Goal: Information Seeking & Learning: Learn about a topic

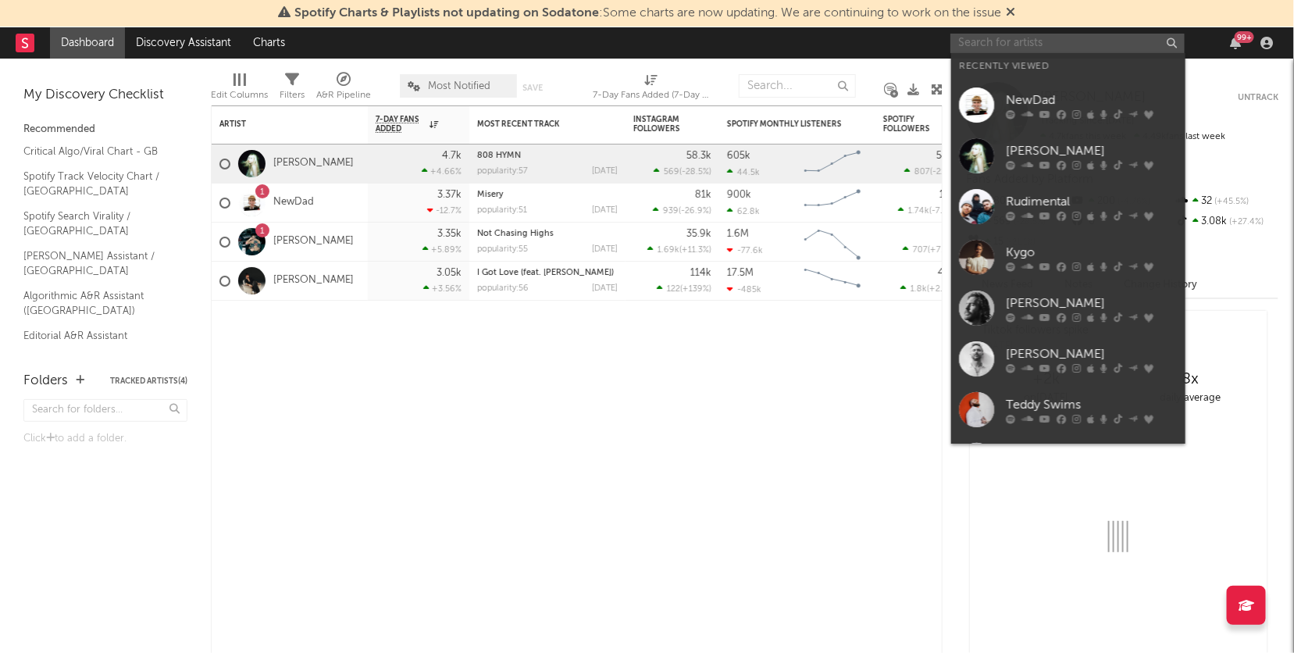
click at [1132, 44] on input "text" at bounding box center [1068, 44] width 234 height 20
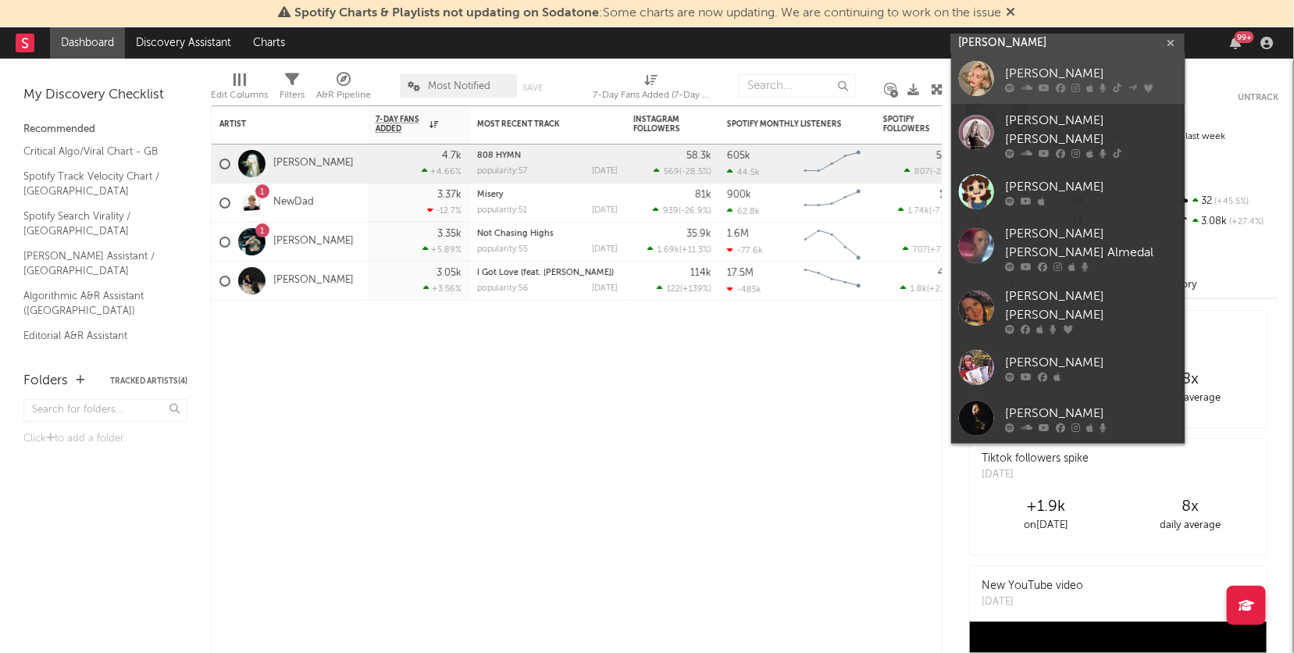
type input "[PERSON_NAME]"
click at [1009, 77] on div "[PERSON_NAME]" at bounding box center [1092, 74] width 172 height 19
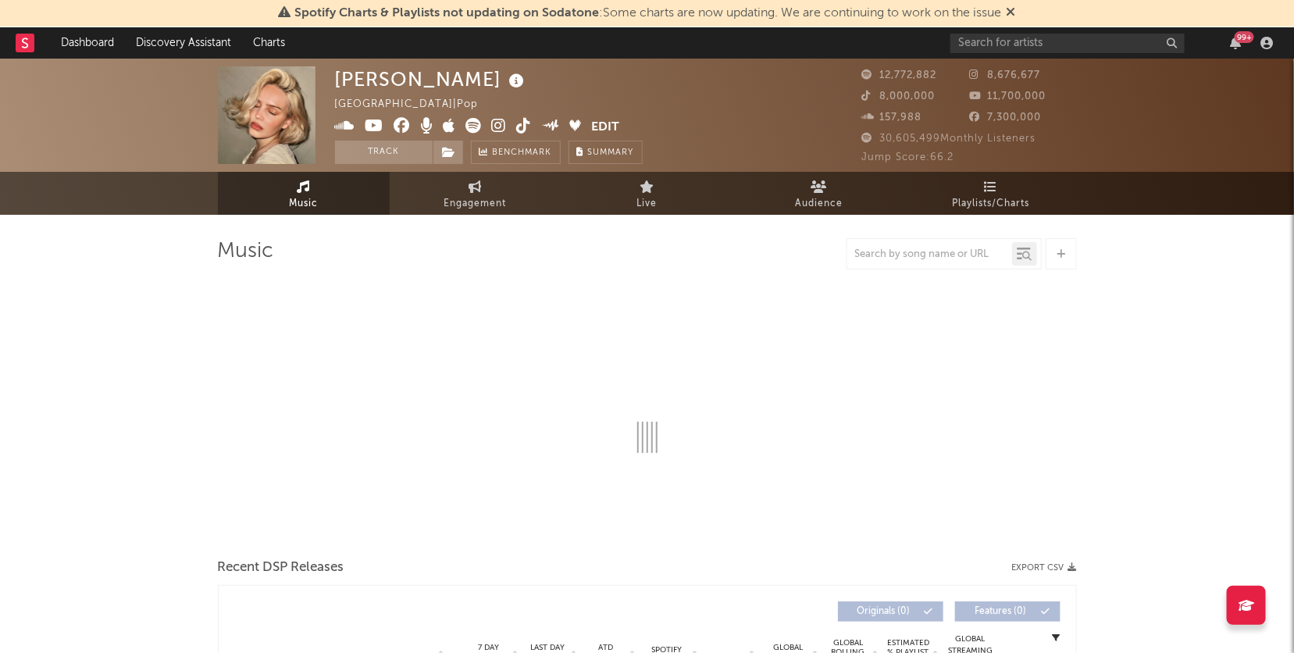
select select "6m"
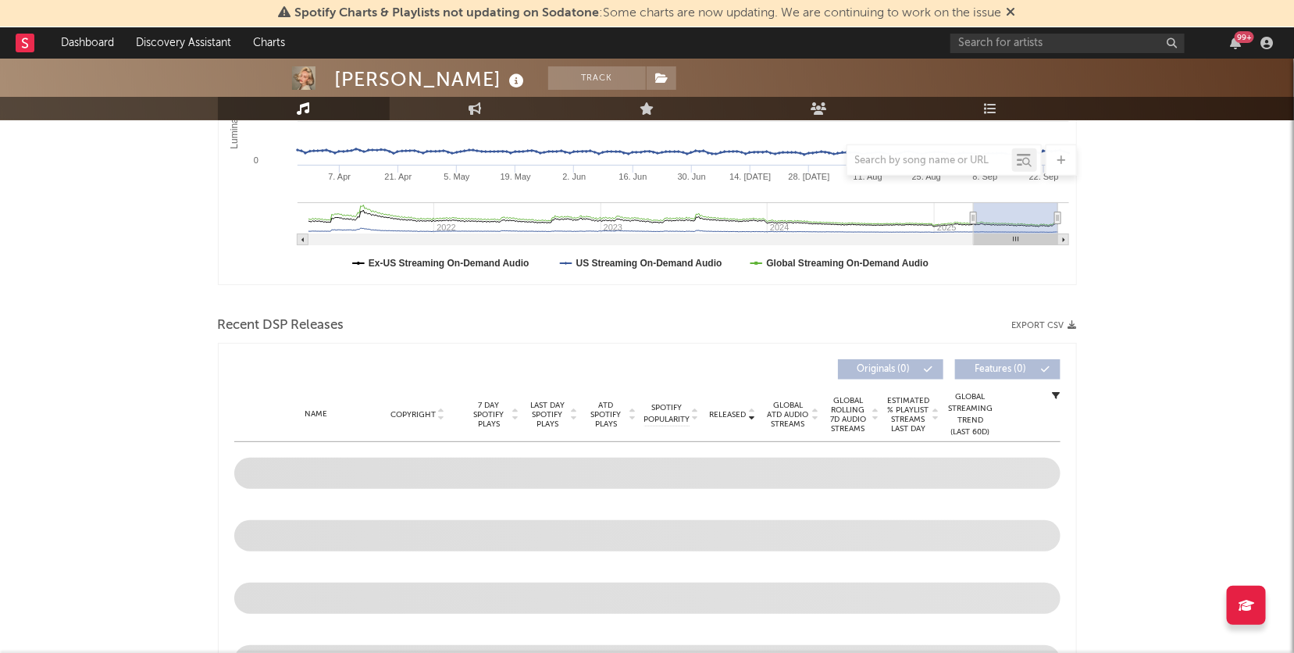
scroll to position [473, 0]
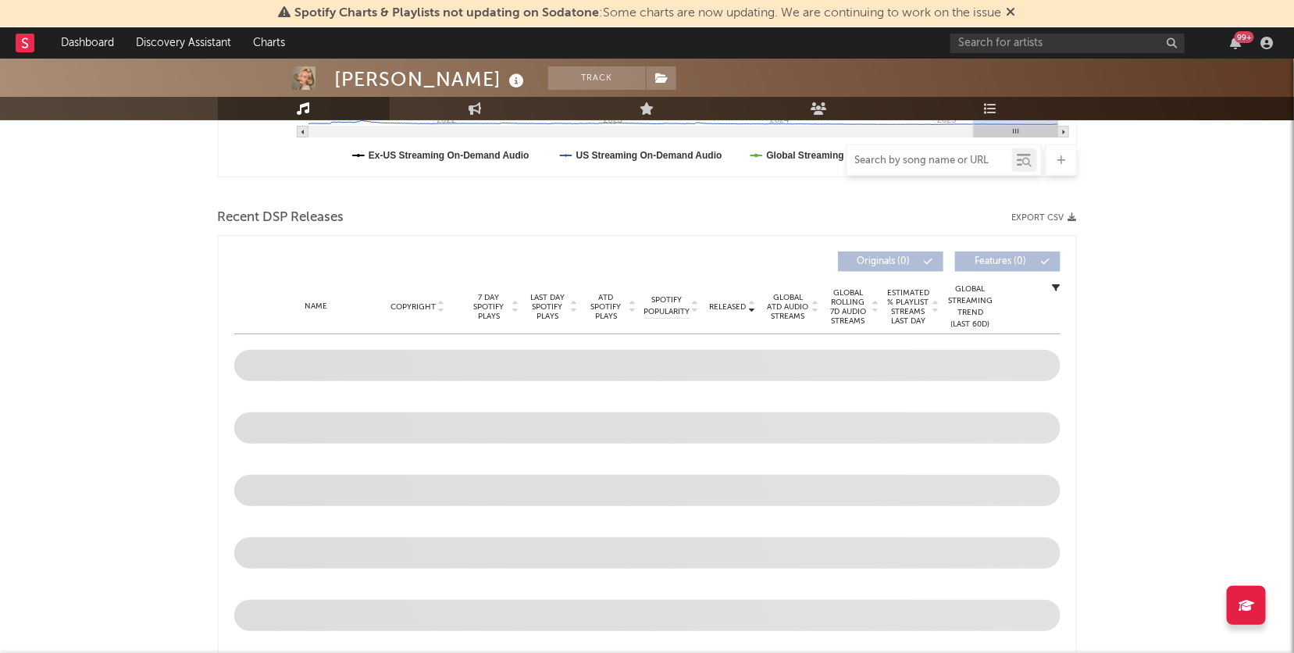
click at [958, 159] on input "text" at bounding box center [929, 161] width 165 height 12
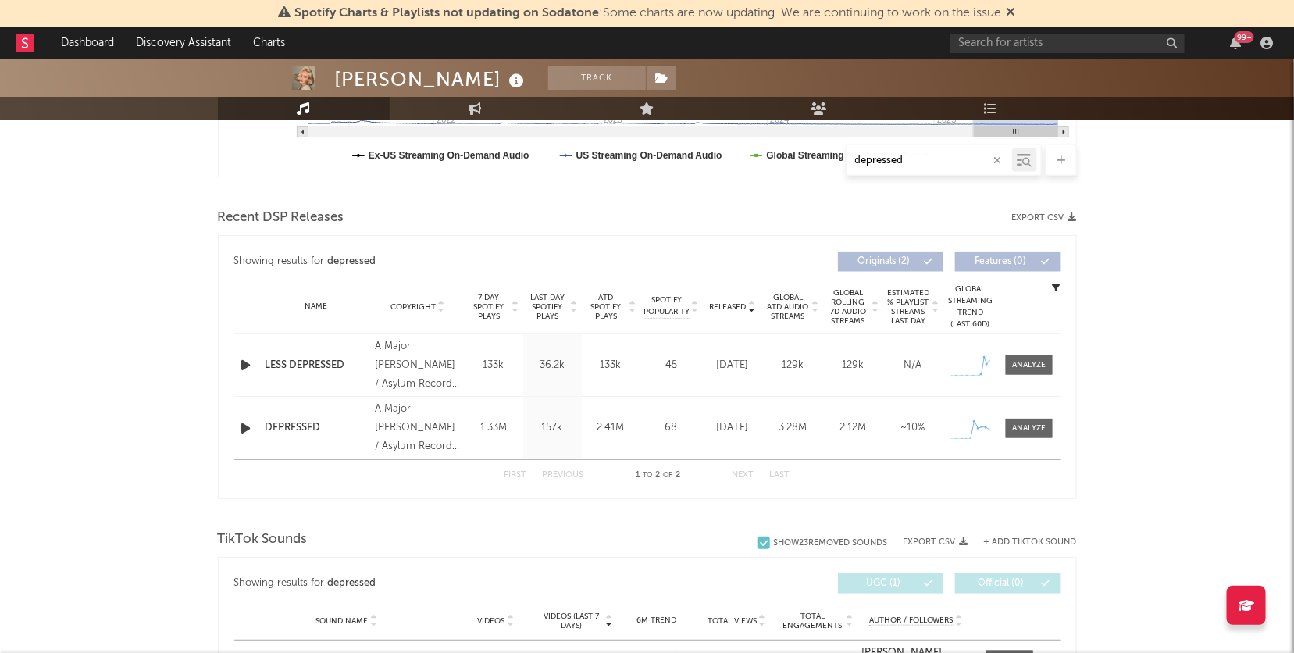
type input "depressed"
click at [94, 355] on div "[PERSON_NAME] Track [GEOGRAPHIC_DATA] | Pop Edit Track Benchmark Summary 12,772…" at bounding box center [647, 524] width 1294 height 1879
click at [361, 413] on div "Name DEPRESSED Copyright A Major [PERSON_NAME] / Asylum Records release, © 2025…" at bounding box center [647, 428] width 826 height 62
click at [1037, 430] on div at bounding box center [1029, 429] width 34 height 12
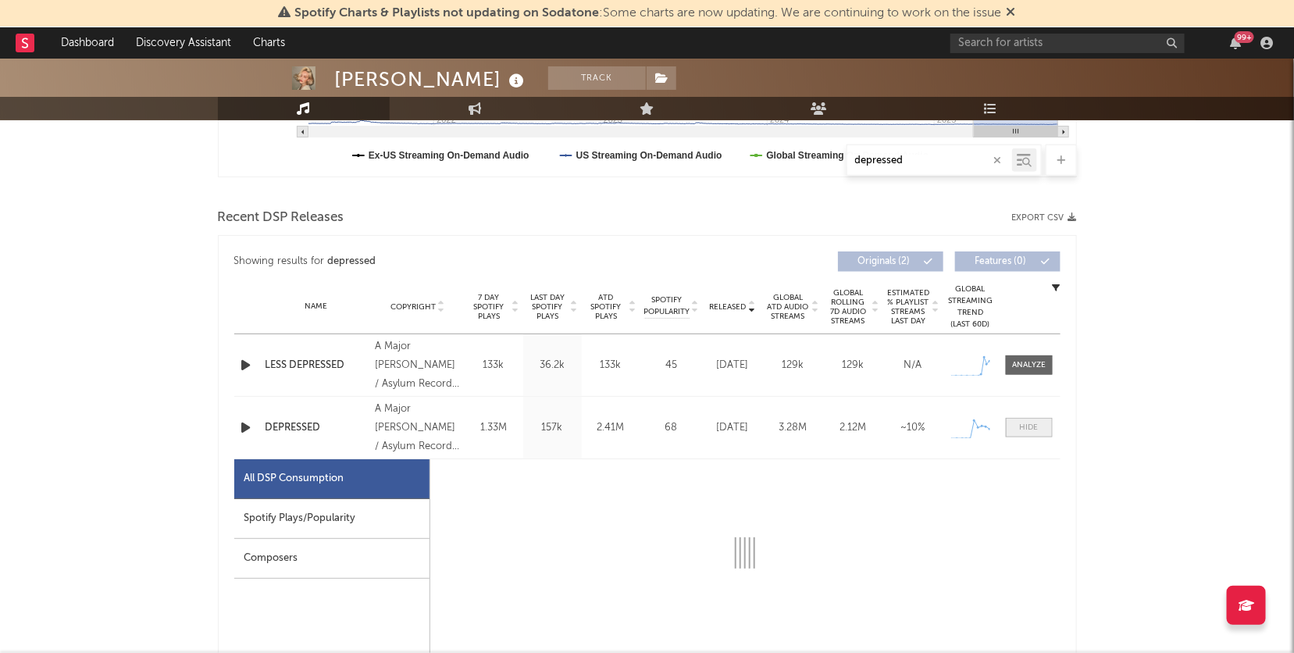
select select "1w"
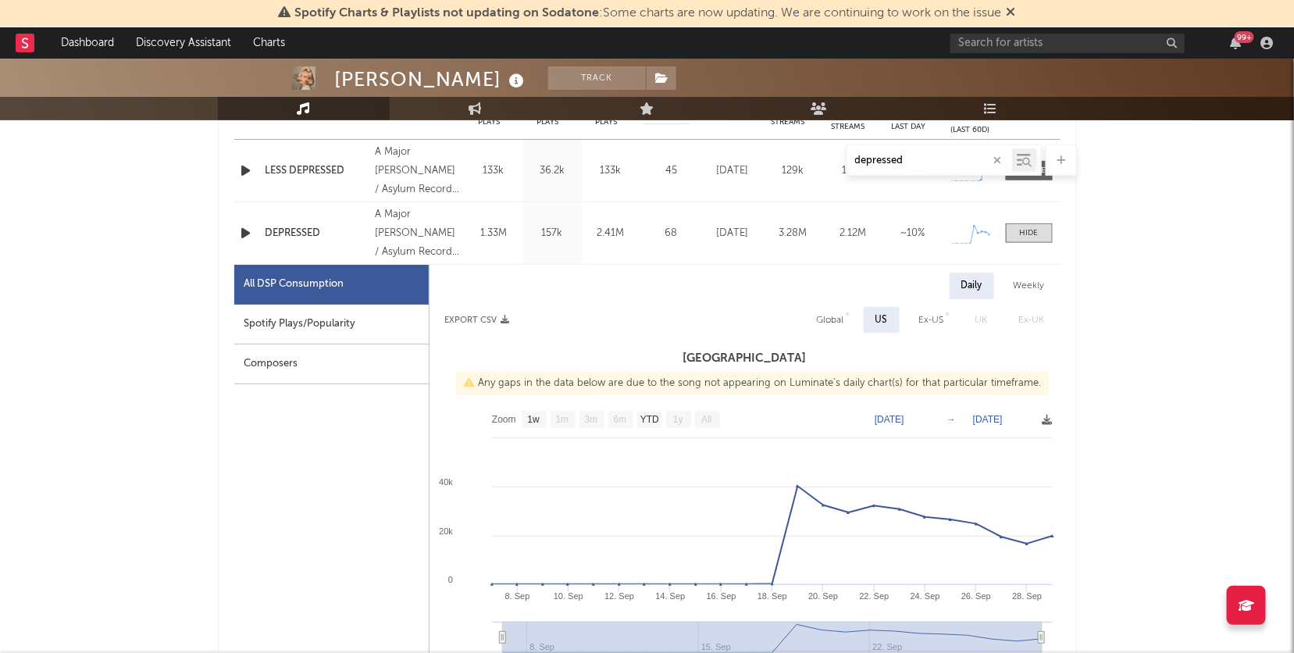
scroll to position [665, 0]
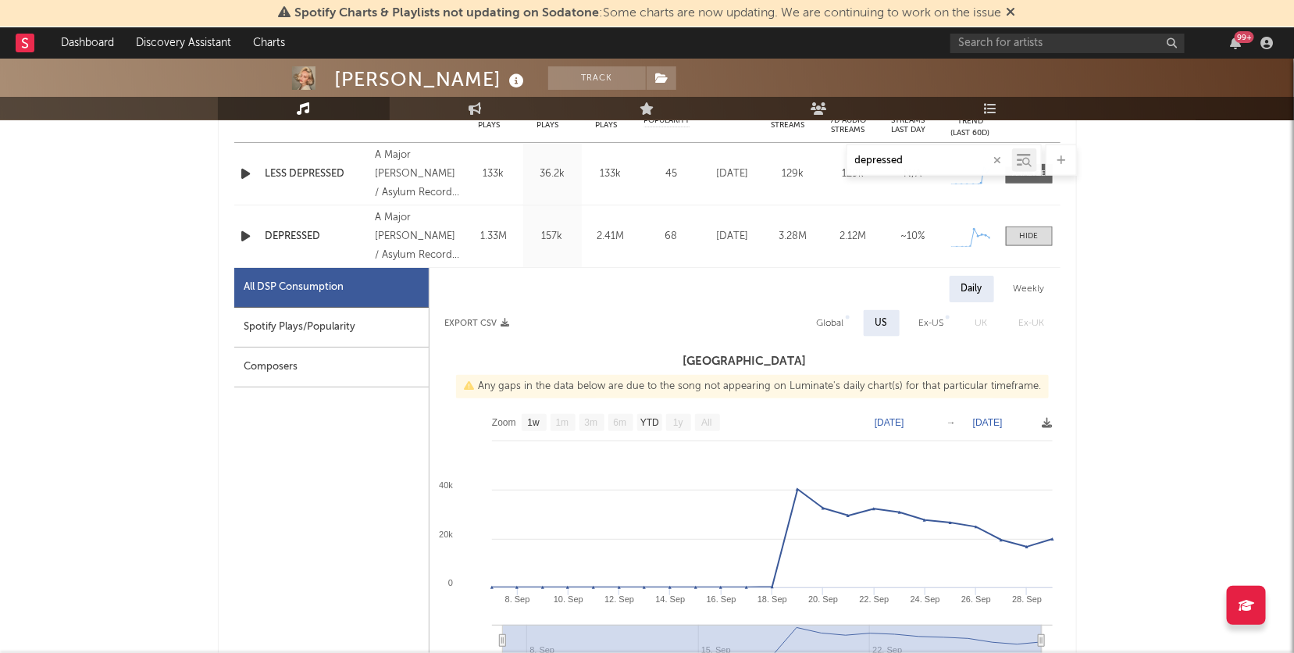
click at [822, 322] on div "Global" at bounding box center [830, 323] width 27 height 19
select select "1w"
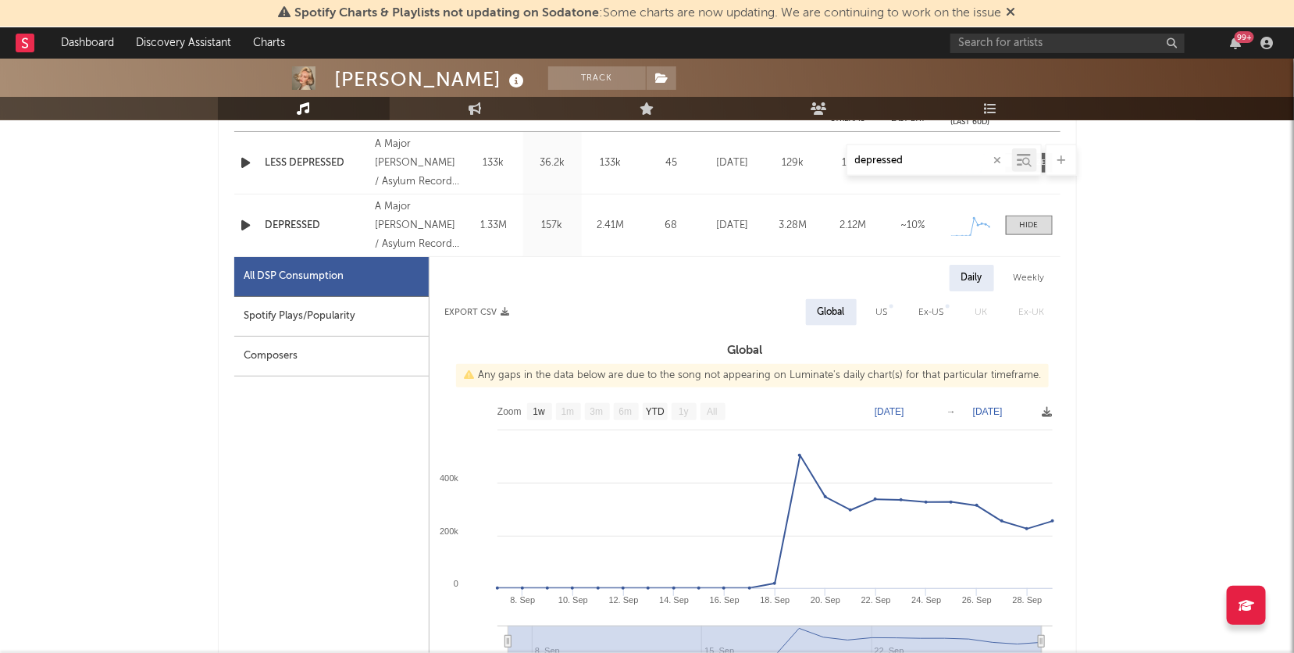
scroll to position [677, 0]
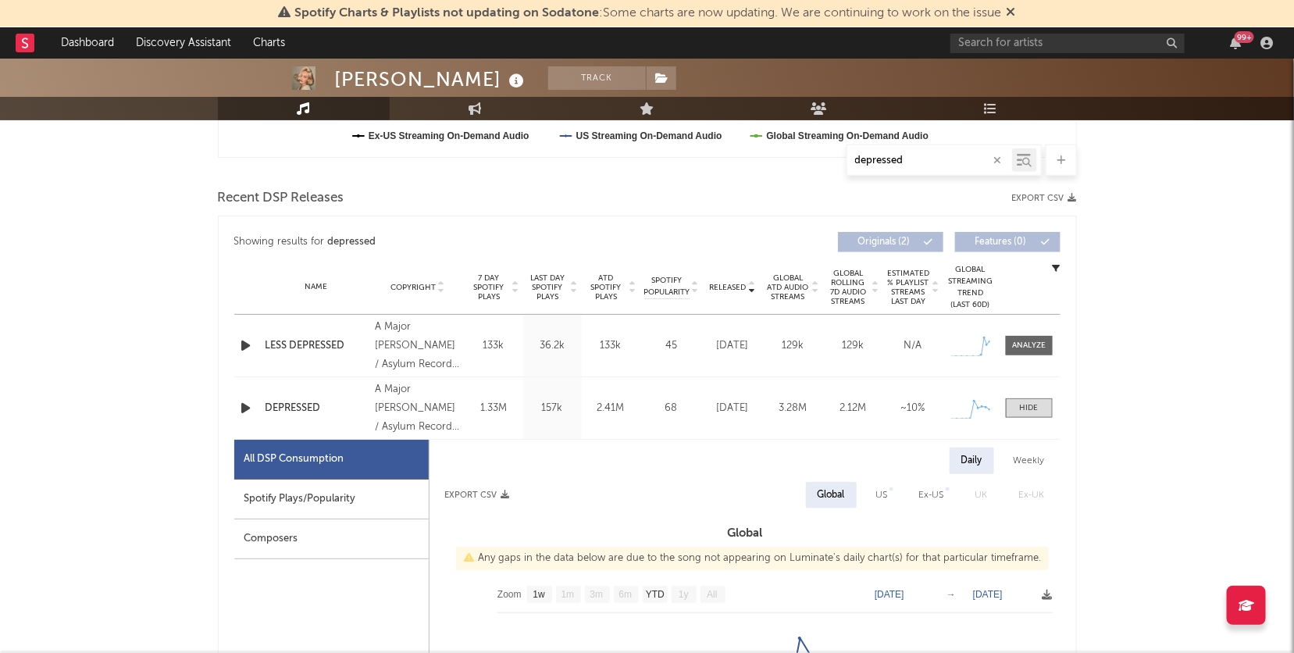
scroll to position [434, 0]
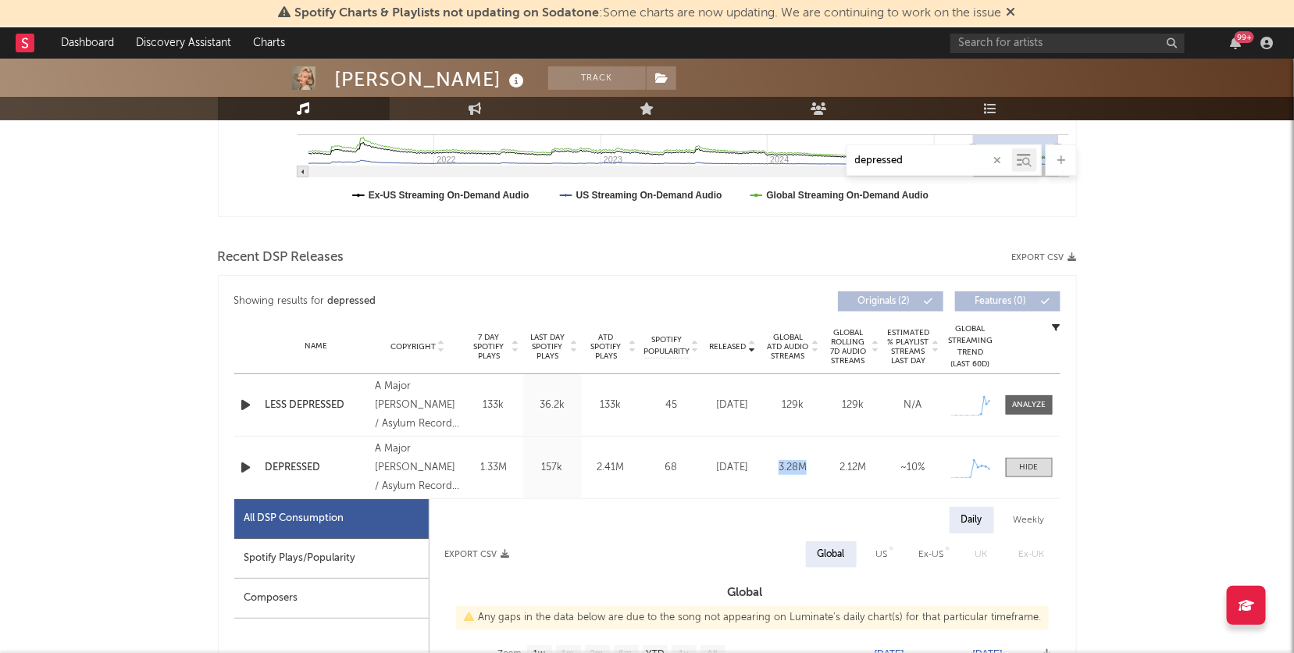
drag, startPoint x: 774, startPoint y: 469, endPoint x: 805, endPoint y: 467, distance: 30.5
click at [805, 467] on div "3.28M" at bounding box center [793, 468] width 52 height 16
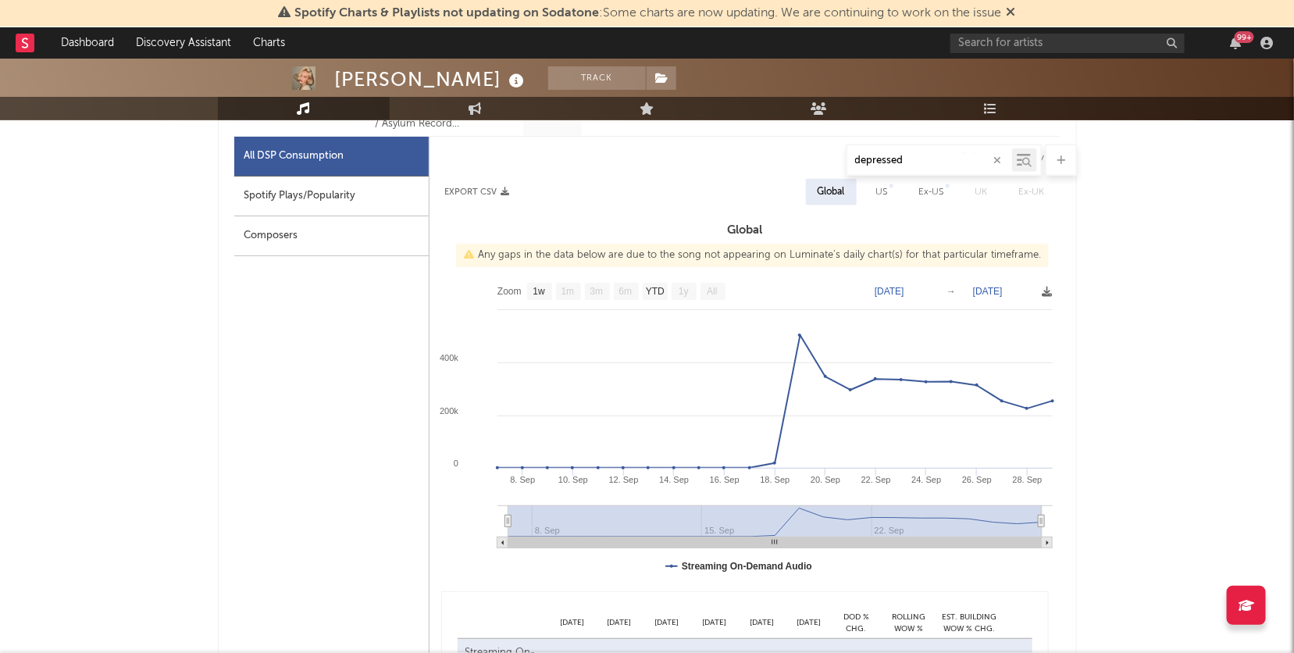
scroll to position [789, 0]
